Goal: Leave review/rating

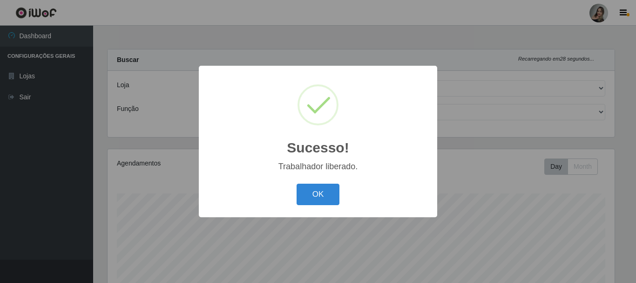
select select "383"
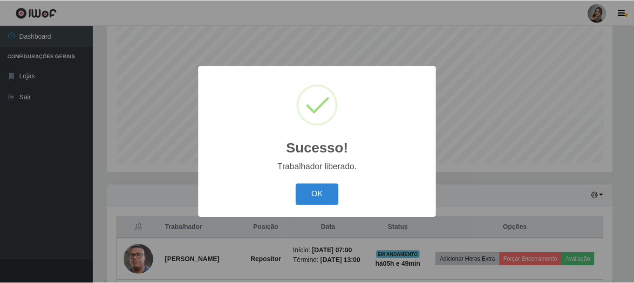
scroll to position [193, 507]
click at [316, 199] on button "OK" at bounding box center [318, 195] width 43 height 22
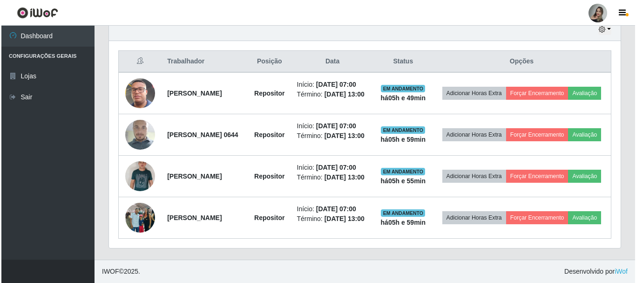
scroll to position [364, 0]
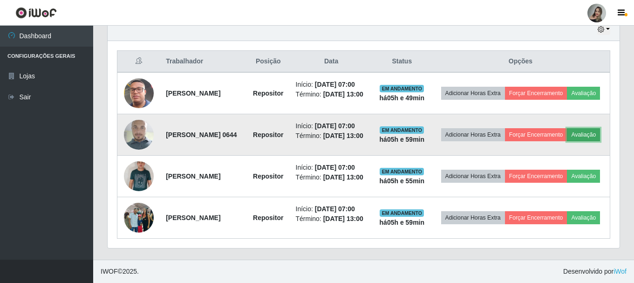
click at [567, 128] on button "Avaliação" at bounding box center [583, 134] width 33 height 13
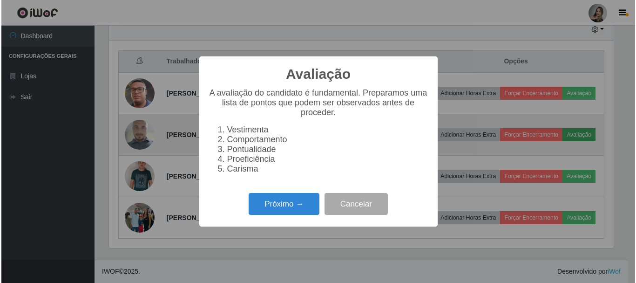
scroll to position [193, 507]
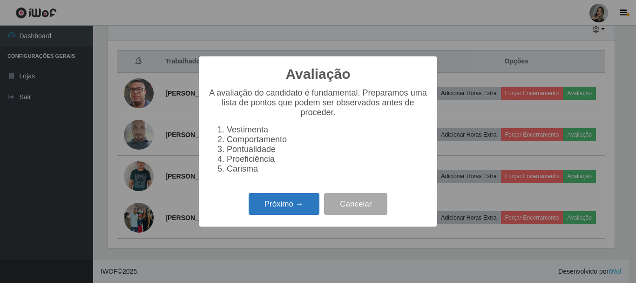
click at [302, 212] on button "Próximo →" at bounding box center [284, 204] width 71 height 22
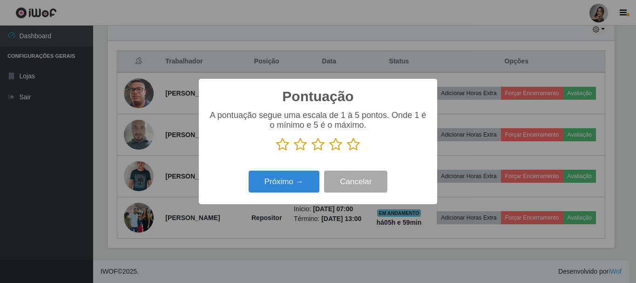
click at [337, 146] on icon at bounding box center [335, 144] width 13 height 14
click at [329, 151] on input "radio" at bounding box center [329, 151] width 0 height 0
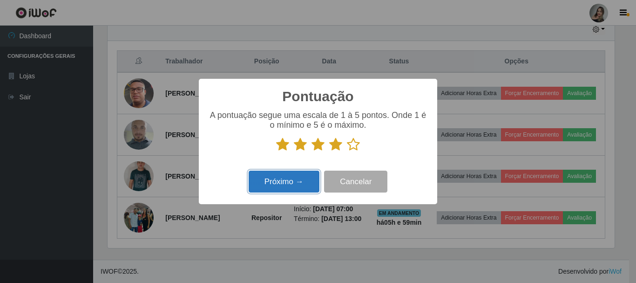
click at [309, 184] on button "Próximo →" at bounding box center [284, 181] width 71 height 22
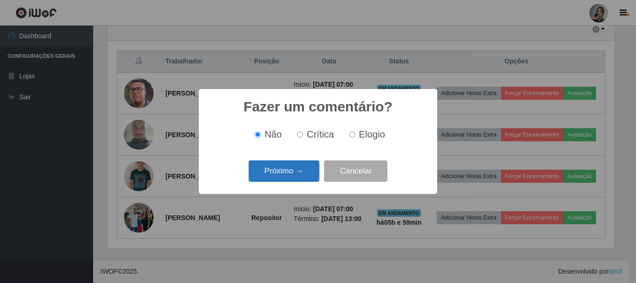
click at [300, 174] on button "Próximo →" at bounding box center [284, 171] width 71 height 22
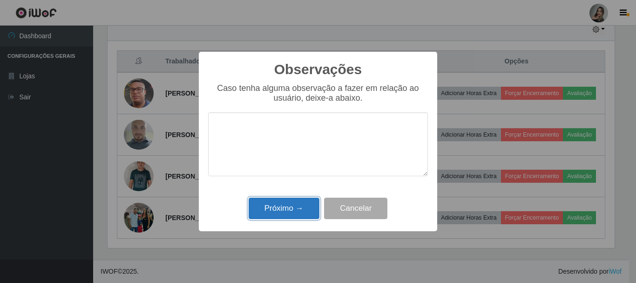
click at [296, 202] on button "Próximo →" at bounding box center [284, 208] width 71 height 22
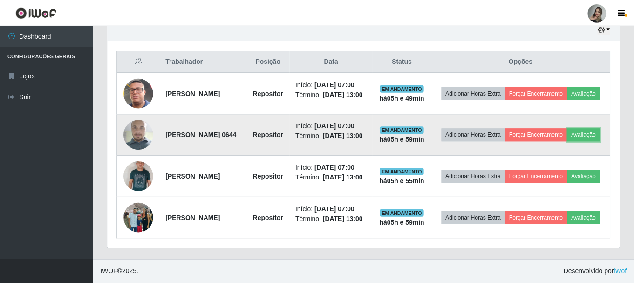
scroll to position [193, 512]
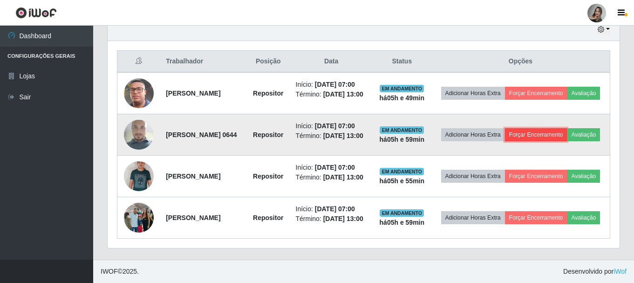
click at [550, 128] on button "Forçar Encerramento" at bounding box center [536, 134] width 62 height 13
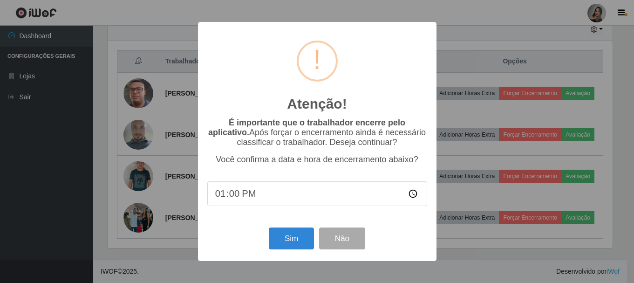
scroll to position [193, 507]
click at [283, 238] on button "Sim" at bounding box center [292, 238] width 45 height 22
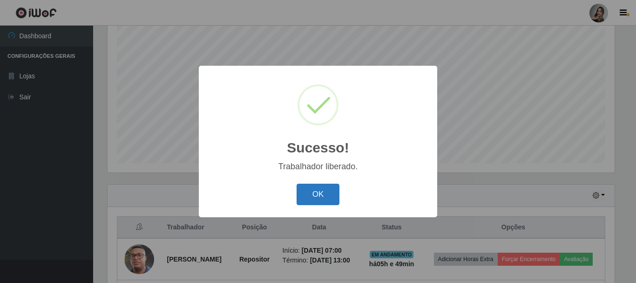
click at [316, 194] on button "OK" at bounding box center [318, 195] width 43 height 22
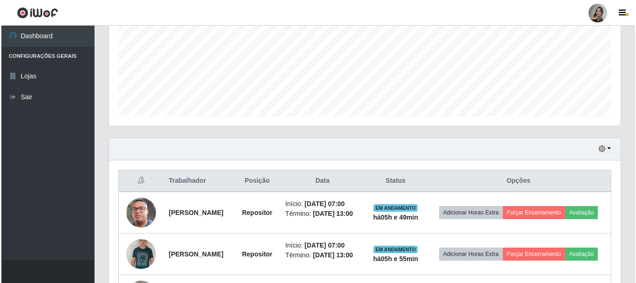
scroll to position [310, 0]
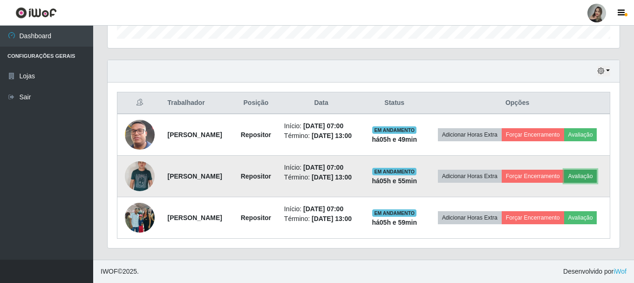
click at [564, 179] on button "Avaliação" at bounding box center [580, 176] width 33 height 13
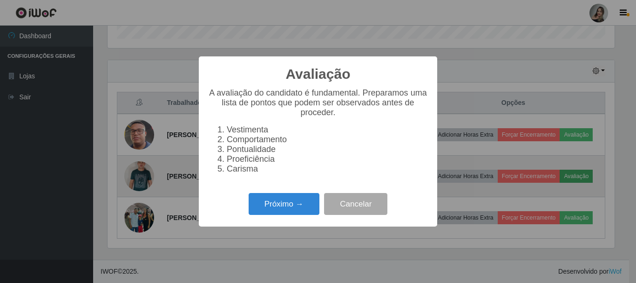
scroll to position [193, 507]
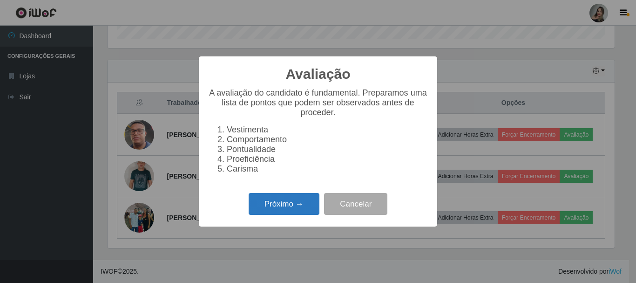
click at [261, 205] on button "Próximo →" at bounding box center [284, 204] width 71 height 22
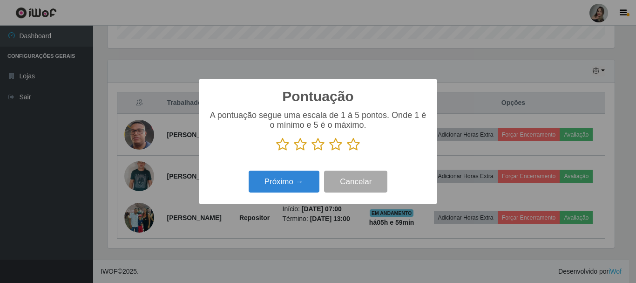
click at [317, 145] on icon at bounding box center [318, 144] width 13 height 14
click at [312, 151] on input "radio" at bounding box center [312, 151] width 0 height 0
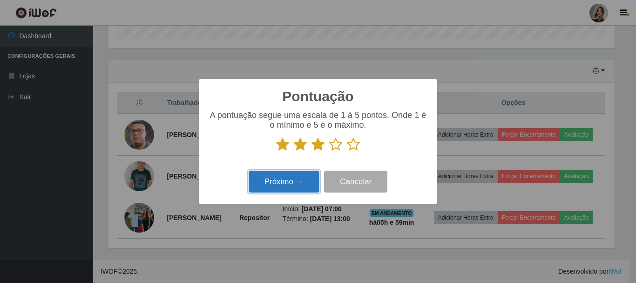
click at [293, 182] on button "Próximo →" at bounding box center [284, 181] width 71 height 22
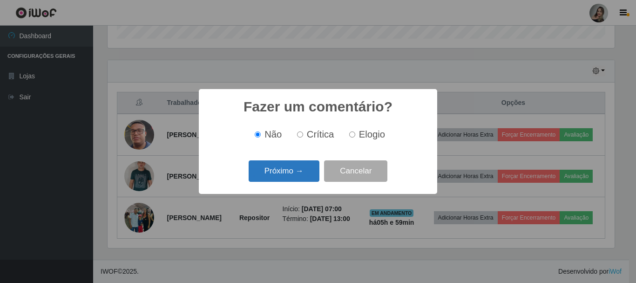
click at [290, 172] on button "Próximo →" at bounding box center [284, 171] width 71 height 22
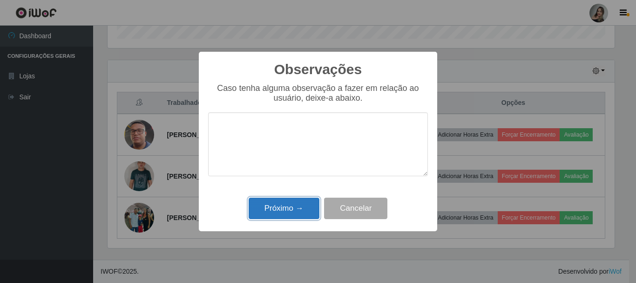
click at [301, 209] on button "Próximo →" at bounding box center [284, 208] width 71 height 22
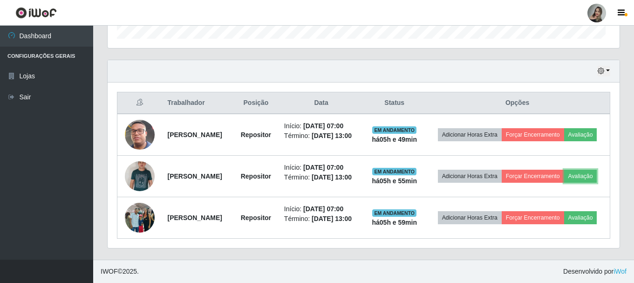
scroll to position [193, 512]
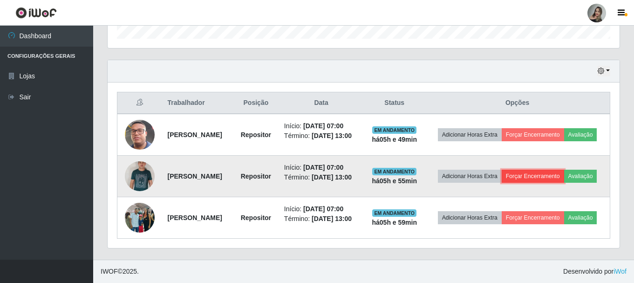
click at [560, 170] on button "Forçar Encerramento" at bounding box center [533, 176] width 62 height 13
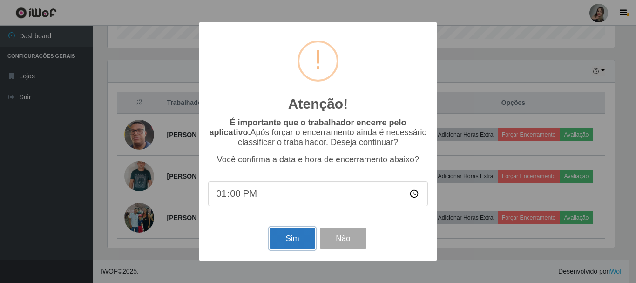
click at [286, 245] on button "Sim" at bounding box center [292, 238] width 45 height 22
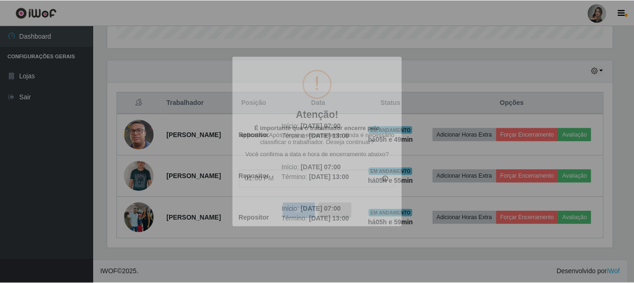
scroll to position [0, 0]
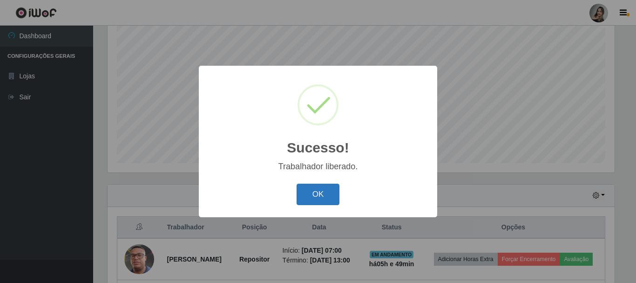
click at [316, 197] on button "OK" at bounding box center [318, 195] width 43 height 22
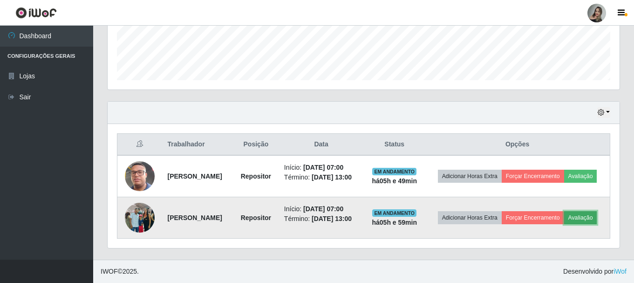
click at [564, 223] on button "Avaliação" at bounding box center [580, 217] width 33 height 13
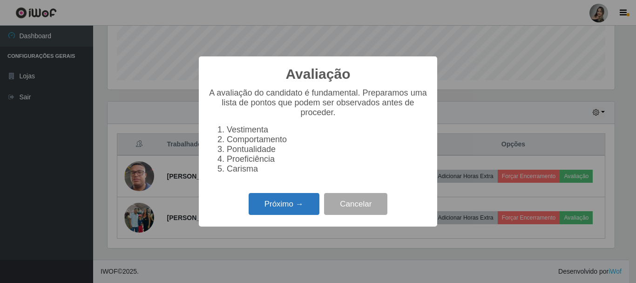
click at [288, 207] on button "Próximo →" at bounding box center [284, 204] width 71 height 22
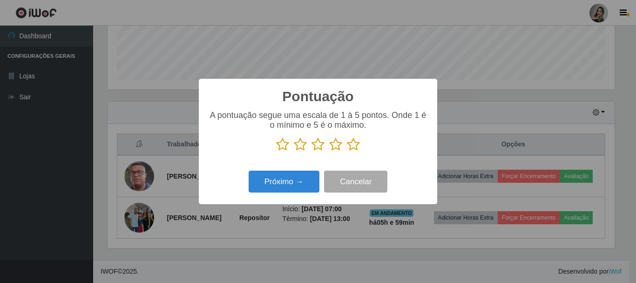
click at [316, 147] on icon at bounding box center [318, 144] width 13 height 14
click at [312, 151] on input "radio" at bounding box center [312, 151] width 0 height 0
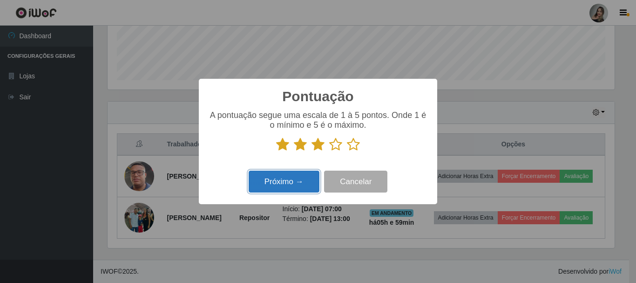
click at [293, 172] on button "Próximo →" at bounding box center [284, 181] width 71 height 22
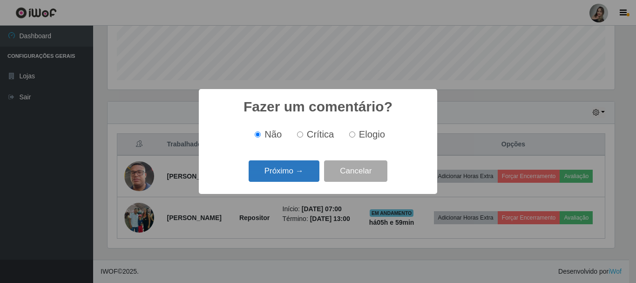
click at [287, 178] on button "Próximo →" at bounding box center [284, 171] width 71 height 22
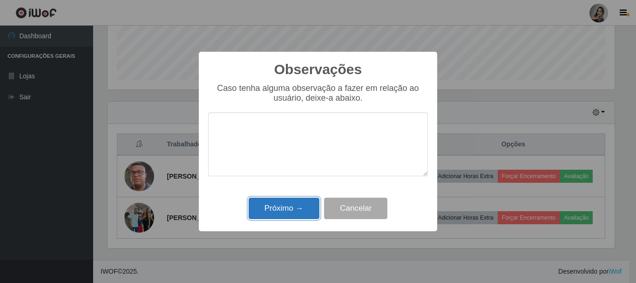
click at [283, 208] on button "Próximo →" at bounding box center [284, 208] width 71 height 22
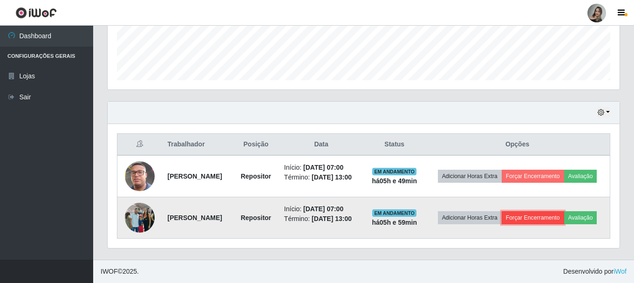
click at [537, 211] on button "Forçar Encerramento" at bounding box center [533, 217] width 62 height 13
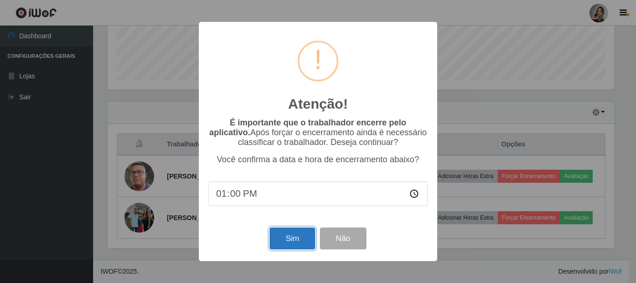
click at [300, 243] on button "Sim" at bounding box center [292, 238] width 45 height 22
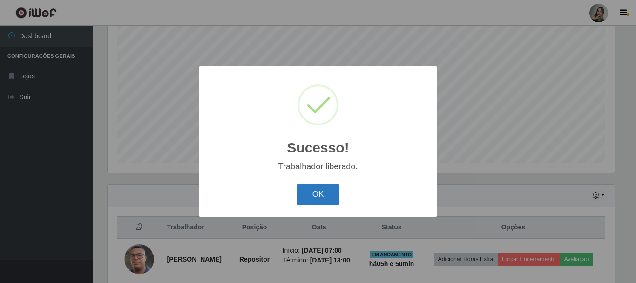
click at [331, 197] on button "OK" at bounding box center [318, 195] width 43 height 22
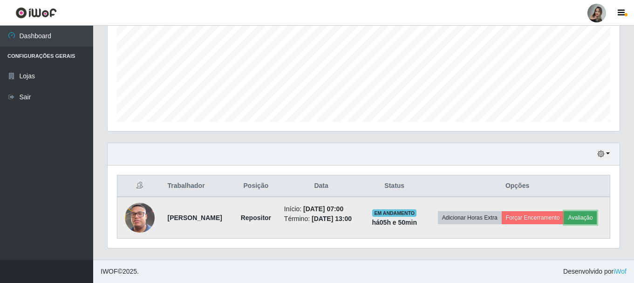
click at [564, 220] on button "Avaliação" at bounding box center [580, 217] width 33 height 13
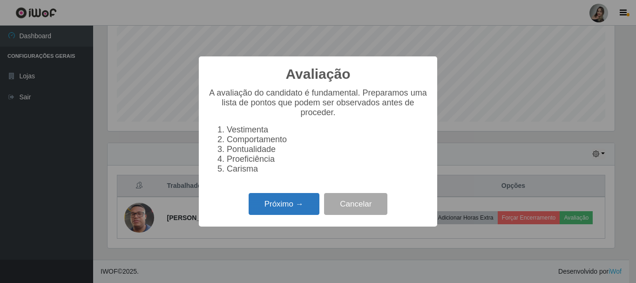
click at [279, 207] on button "Próximo →" at bounding box center [284, 204] width 71 height 22
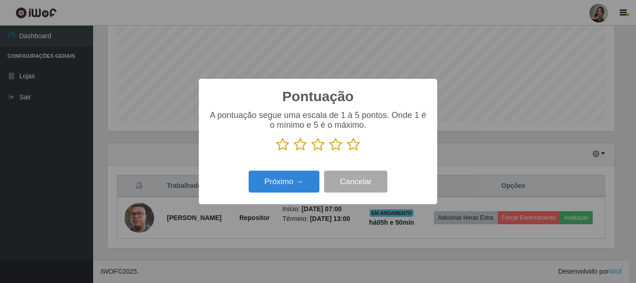
click at [357, 143] on icon at bounding box center [353, 144] width 13 height 14
click at [347, 151] on input "radio" at bounding box center [347, 151] width 0 height 0
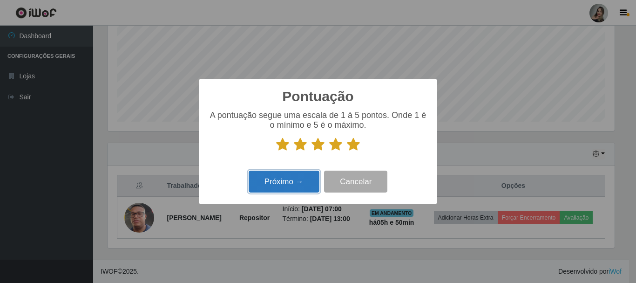
click at [311, 184] on button "Próximo →" at bounding box center [284, 181] width 71 height 22
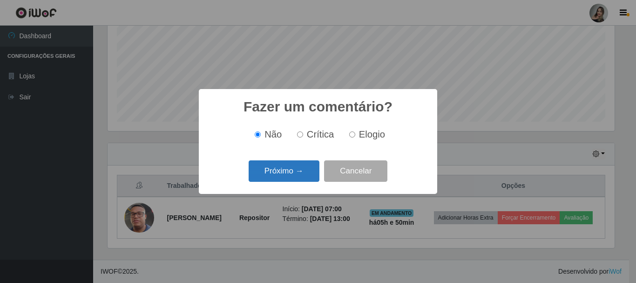
click at [293, 173] on button "Próximo →" at bounding box center [284, 171] width 71 height 22
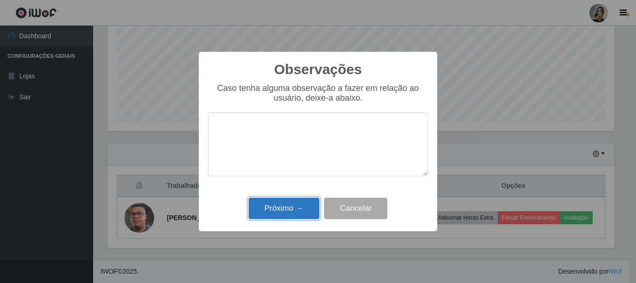
click at [292, 210] on button "Próximo →" at bounding box center [284, 208] width 71 height 22
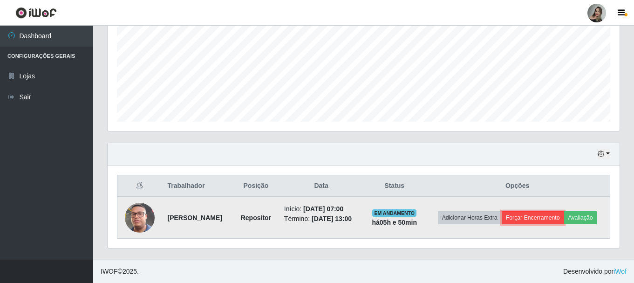
click at [545, 211] on button "Forçar Encerramento" at bounding box center [533, 217] width 62 height 13
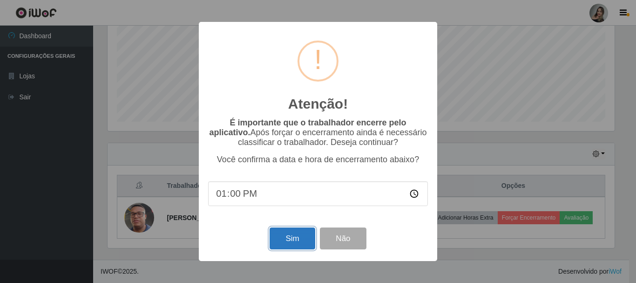
click at [303, 242] on button "Sim" at bounding box center [292, 238] width 45 height 22
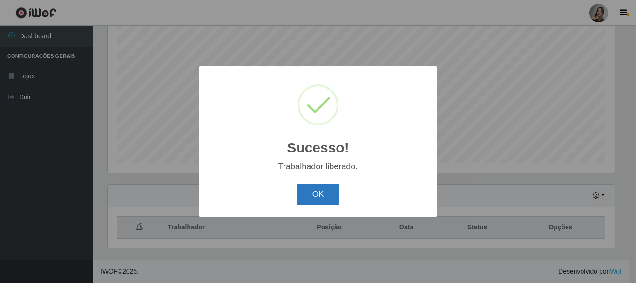
click at [331, 192] on button "OK" at bounding box center [318, 195] width 43 height 22
